Goal: Task Accomplishment & Management: Complete application form

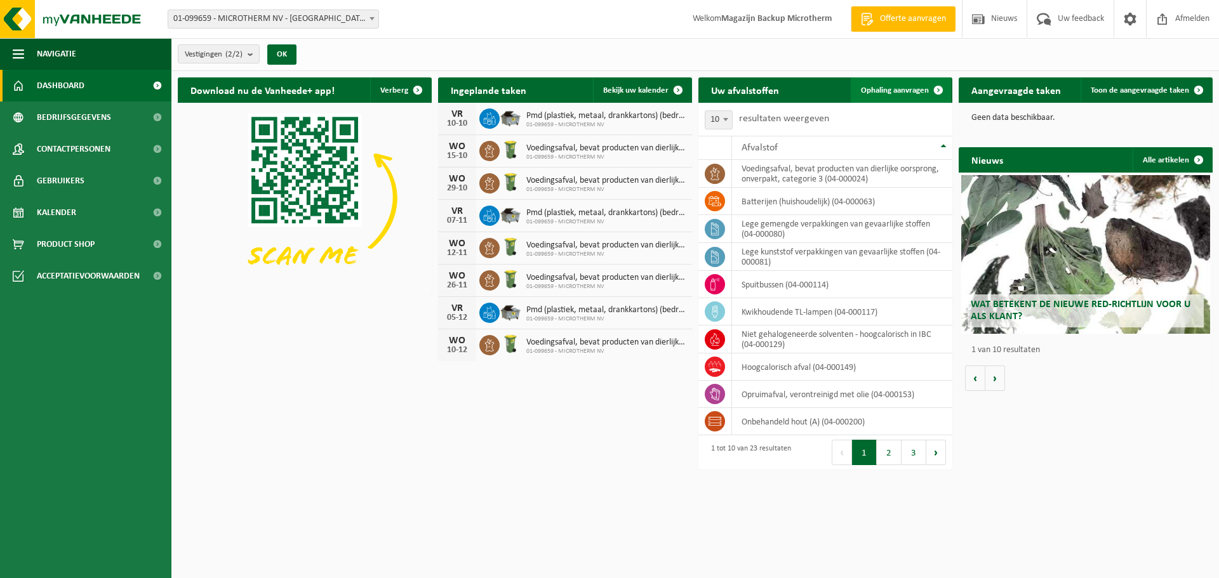
click at [897, 88] on span "Ophaling aanvragen" at bounding box center [895, 90] width 68 height 8
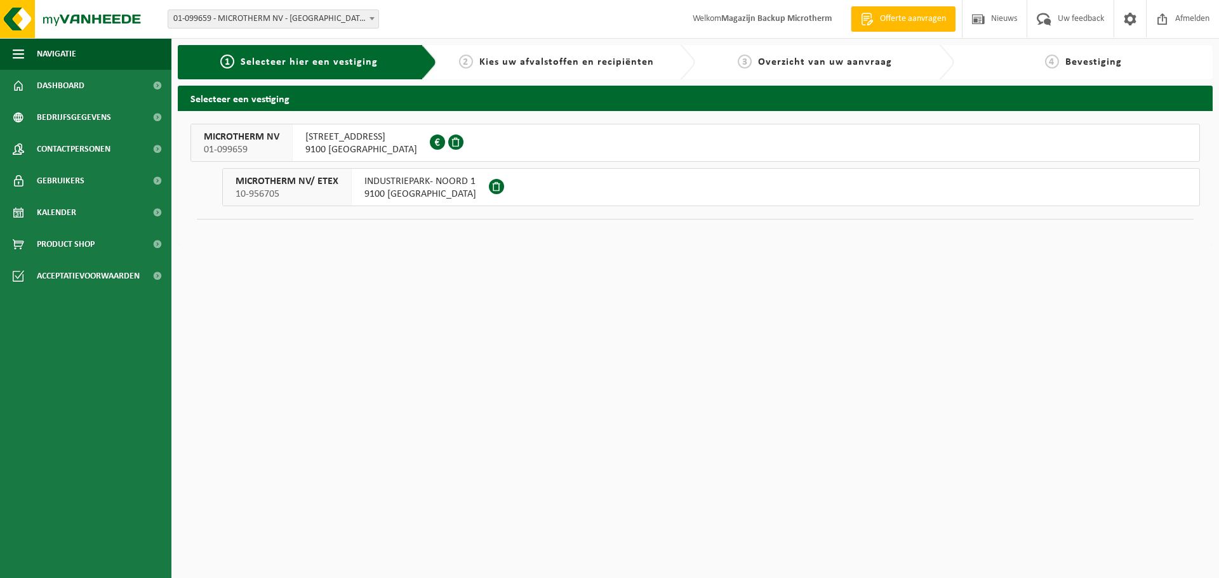
click at [376, 142] on span "HOGE HEERWEG 73" at bounding box center [361, 137] width 112 height 13
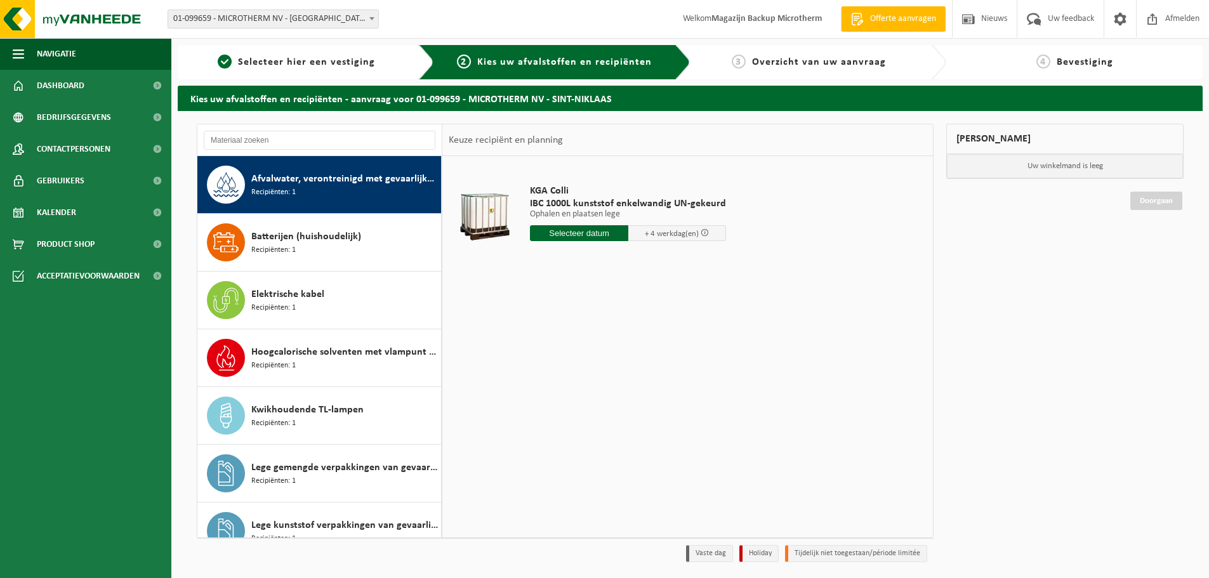
click at [322, 182] on span "Afvalwater, verontreinigd met gevaarlijke producten" at bounding box center [344, 178] width 187 height 15
click at [592, 237] on input "text" at bounding box center [579, 233] width 98 height 16
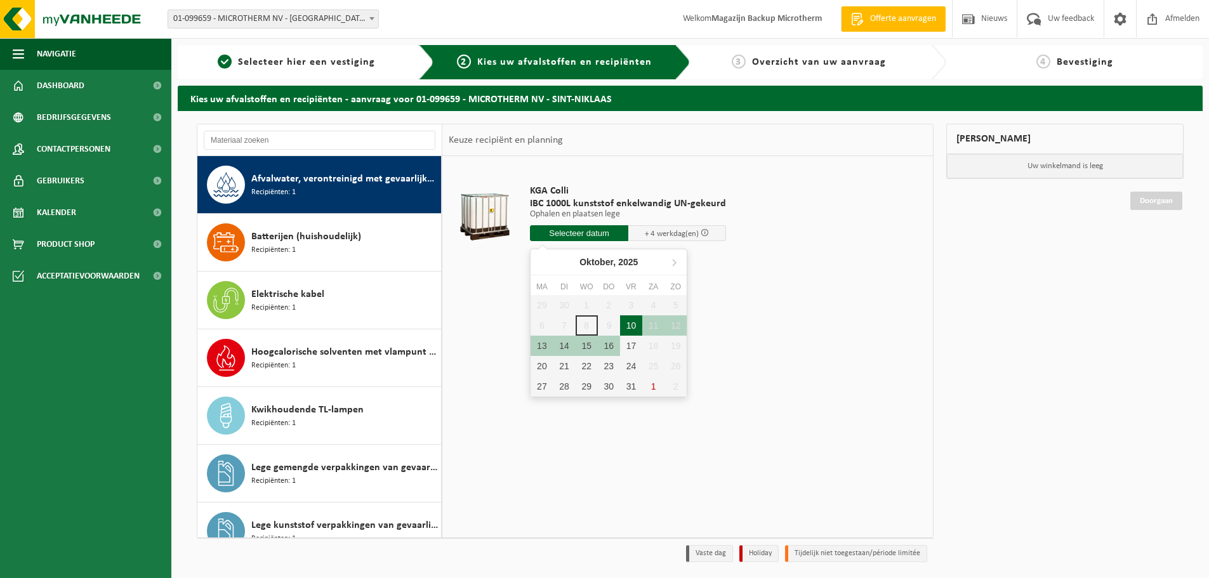
click at [630, 325] on div "10" at bounding box center [631, 325] width 22 height 20
type input "Van 2025-10-10"
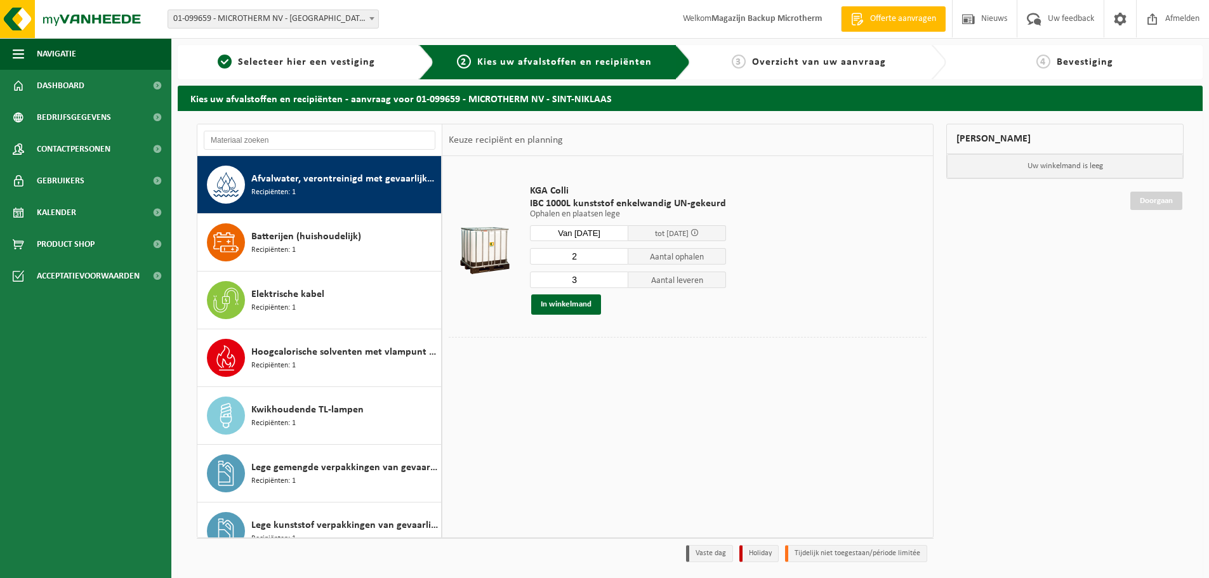
click at [619, 260] on input "2" at bounding box center [579, 256] width 98 height 17
type input "1"
click at [619, 260] on input "1" at bounding box center [579, 256] width 98 height 17
click at [618, 283] on input "2" at bounding box center [579, 280] width 98 height 17
type input "1"
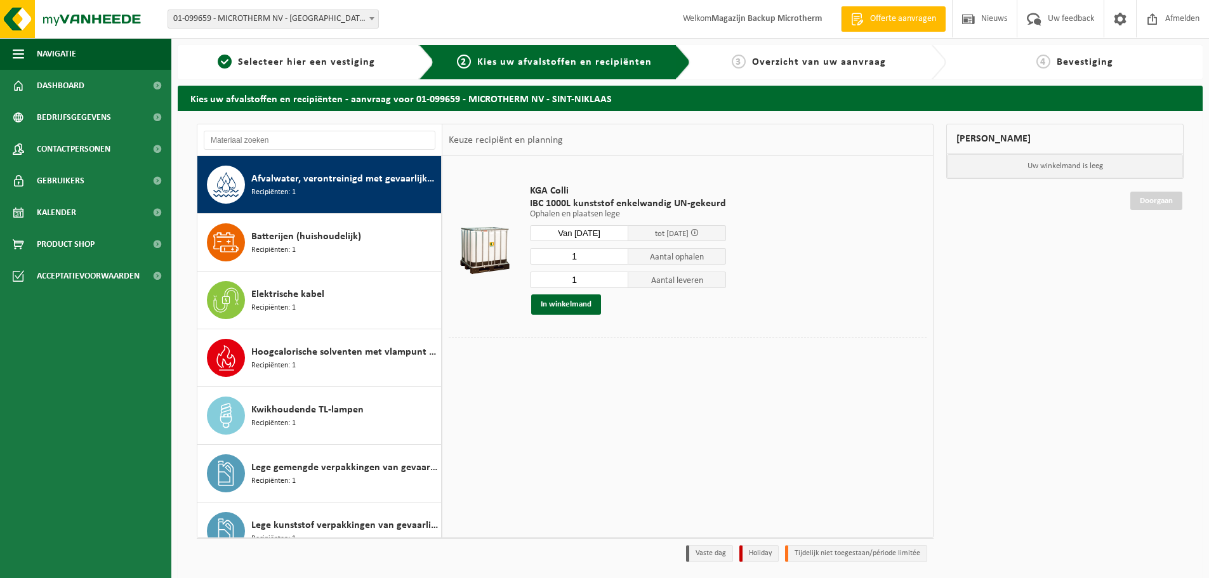
click at [618, 283] on input "1" at bounding box center [579, 280] width 98 height 17
click at [583, 307] on button "In winkelmand" at bounding box center [566, 305] width 70 height 20
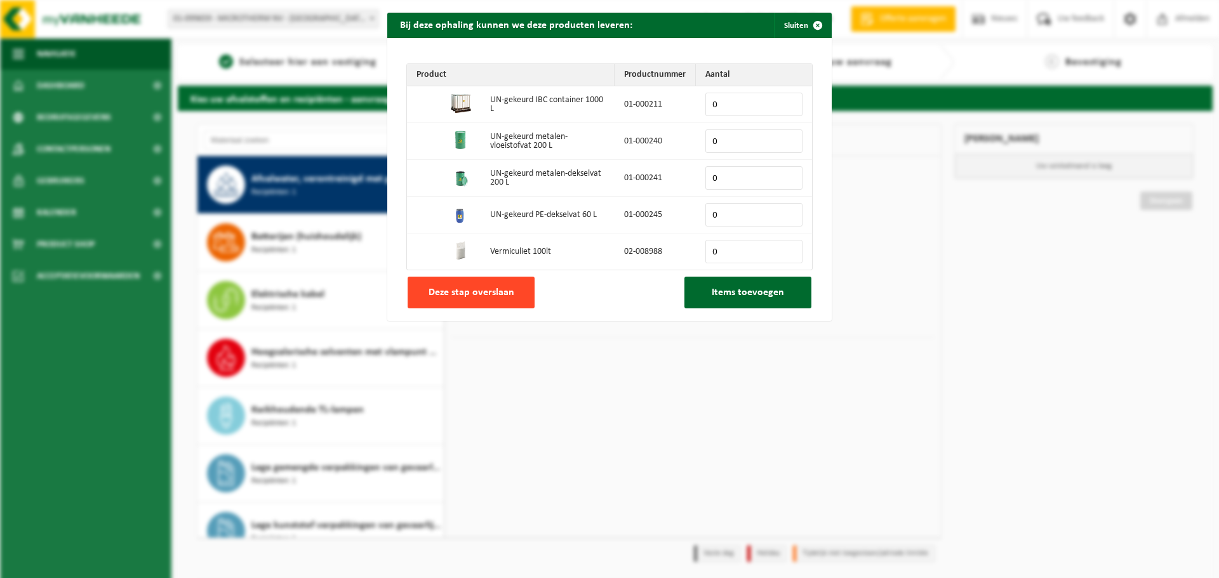
click at [470, 288] on span "Deze stap overslaan" at bounding box center [471, 293] width 86 height 10
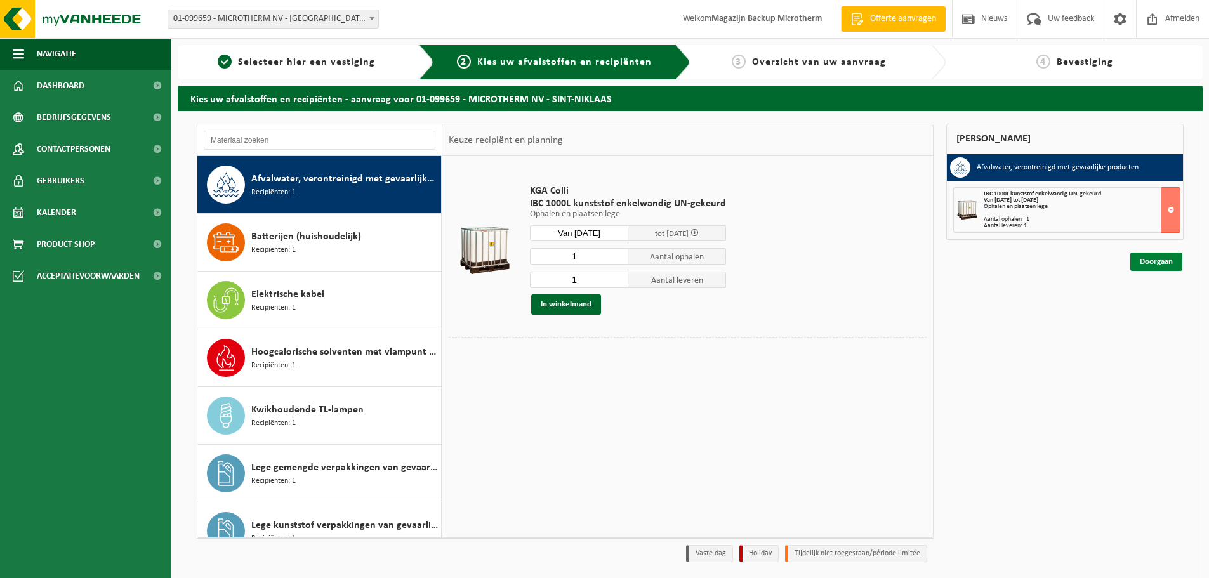
click at [1150, 264] on link "Doorgaan" at bounding box center [1157, 262] width 52 height 18
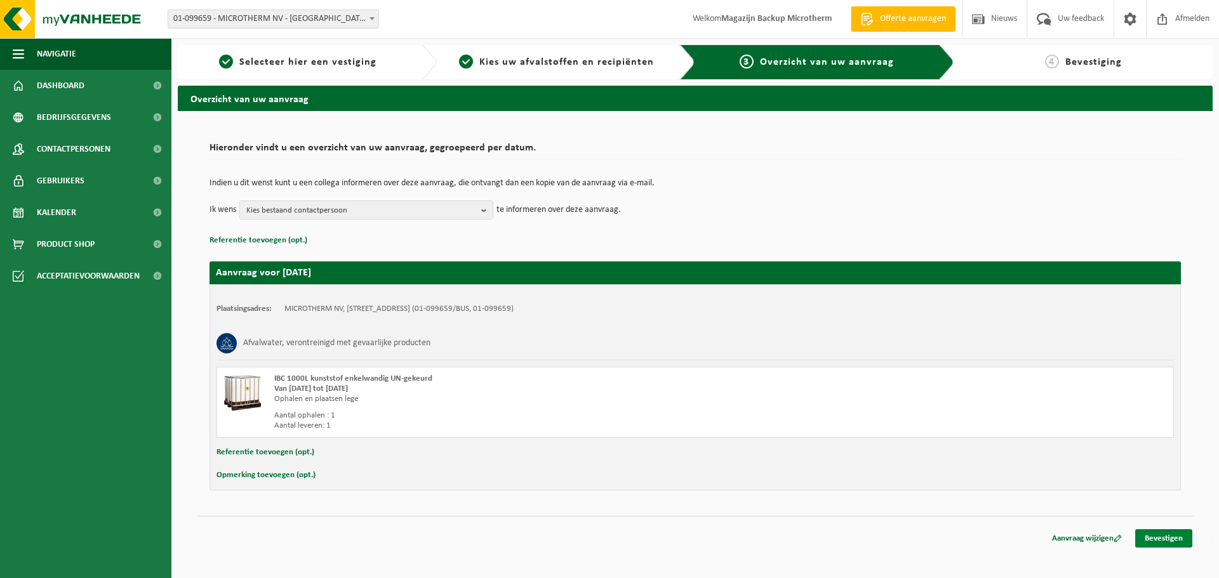
click at [1151, 534] on link "Bevestigen" at bounding box center [1163, 538] width 57 height 18
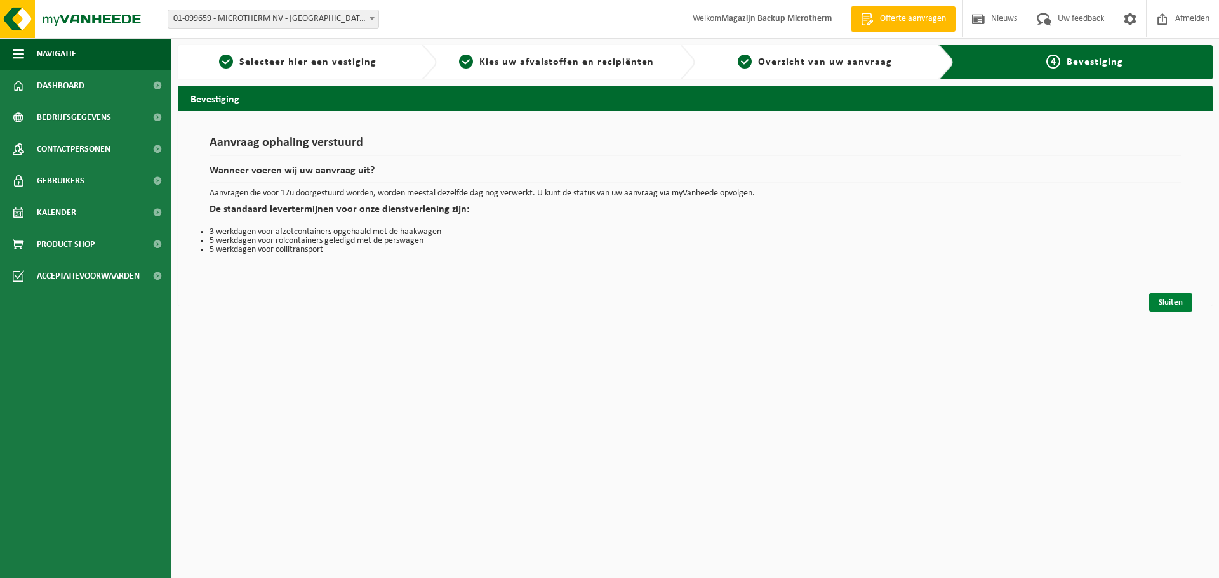
click at [1169, 308] on link "Sluiten" at bounding box center [1170, 302] width 43 height 18
